Goal: Task Accomplishment & Management: Use online tool/utility

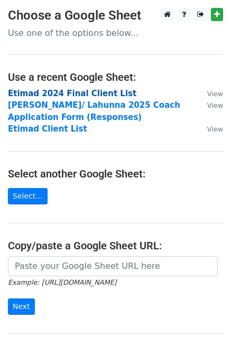
click at [53, 92] on strong "Etimad 2024 Final Client List" at bounding box center [72, 94] width 128 height 10
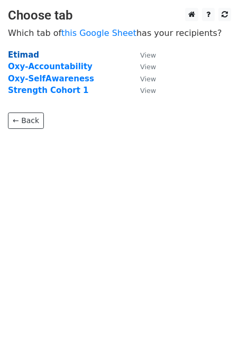
click at [21, 51] on strong "Etimad" at bounding box center [23, 55] width 31 height 10
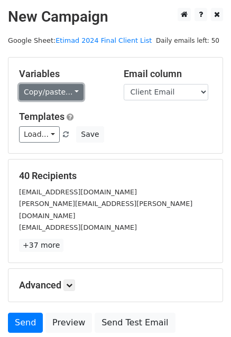
click at [53, 90] on link "Copy/paste..." at bounding box center [51, 92] width 64 height 16
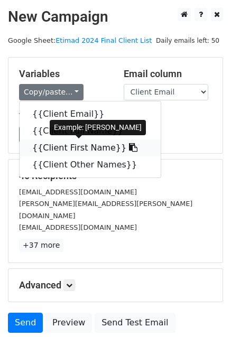
click at [57, 147] on link "{{Client First Name}}" at bounding box center [90, 147] width 141 height 17
